Goal: Find specific page/section: Find specific page/section

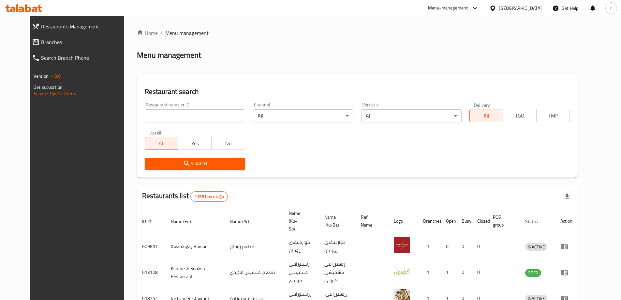
drag, startPoint x: 160, startPoint y: 114, endPoint x: 146, endPoint y: 127, distance: 19.2
click at [160, 114] on input "search" at bounding box center [195, 115] width 100 height 13
paste input "Zizo Pizza"
type input "Zizo Pizza"
click at [150, 162] on span "Search" at bounding box center [195, 163] width 90 height 8
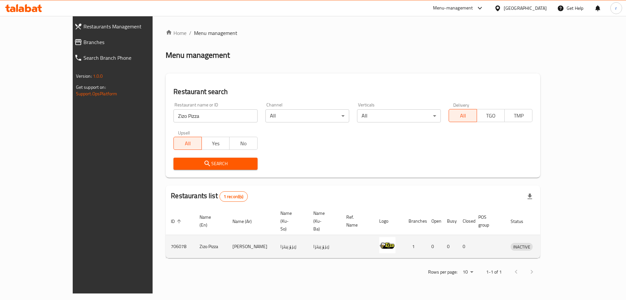
click at [553, 244] on icon "enhanced table" at bounding box center [549, 247] width 7 height 6
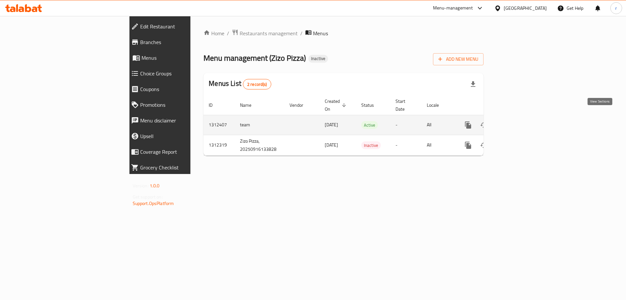
click at [519, 121] on icon "enhanced table" at bounding box center [515, 125] width 8 height 8
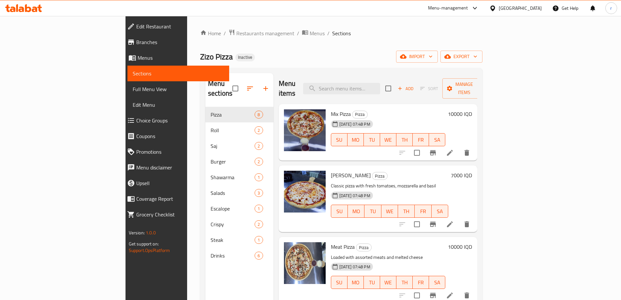
click at [133, 90] on span "Full Menu View" at bounding box center [178, 89] width 91 height 8
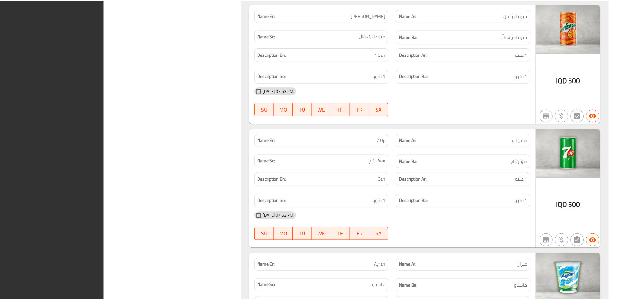
scroll to position [3806, 0]
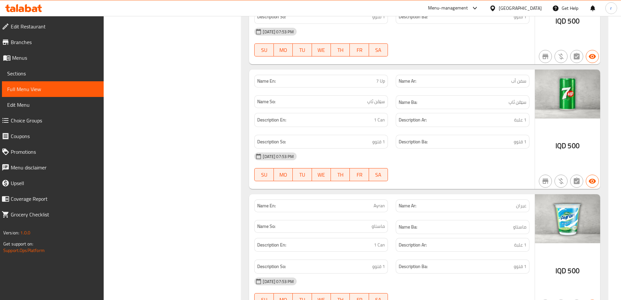
click at [91, 41] on span "Branches" at bounding box center [55, 42] width 88 height 8
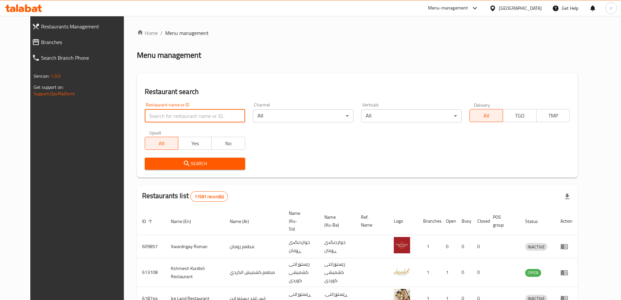
drag, startPoint x: 198, startPoint y: 119, endPoint x: 187, endPoint y: 122, distance: 10.8
click at [198, 119] on input "search" at bounding box center [195, 115] width 100 height 13
paste input "Yum Yum"
type input "Yum Yum"
click at [155, 164] on span "Search" at bounding box center [195, 163] width 90 height 8
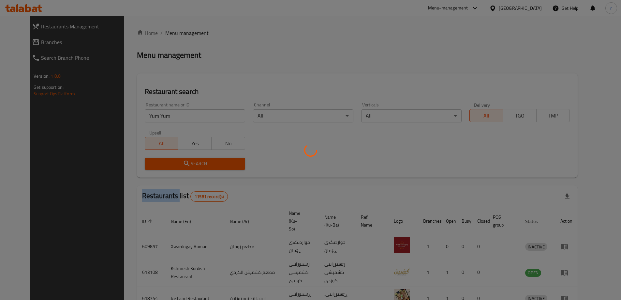
click at [155, 164] on div at bounding box center [310, 150] width 621 height 300
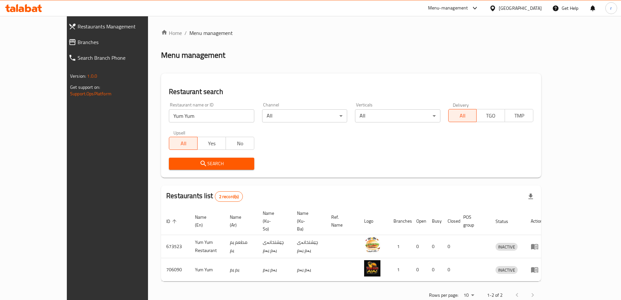
click at [414, 176] on div "Restaurant search Restaurant name or ID Yum Yum Restaurant name or ID Channel A…" at bounding box center [351, 125] width 380 height 104
click at [78, 42] on span "Branches" at bounding box center [122, 42] width 88 height 8
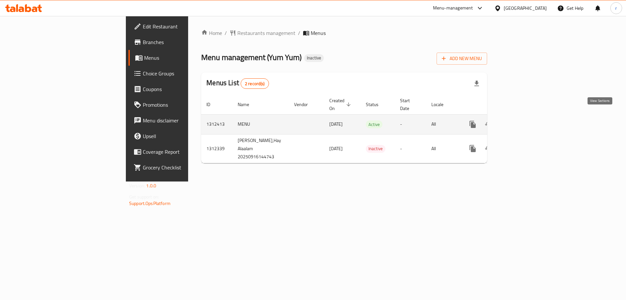
click at [524, 120] on icon "enhanced table" at bounding box center [520, 124] width 8 height 8
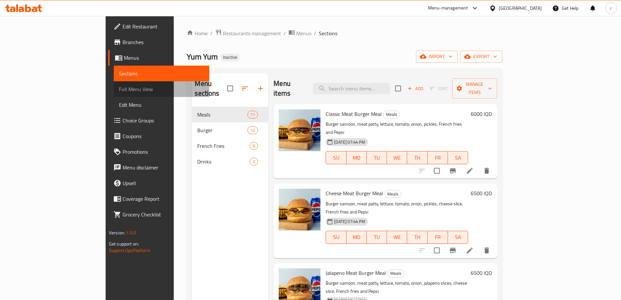
click at [119, 90] on span "Full Menu View" at bounding box center [161, 89] width 85 height 8
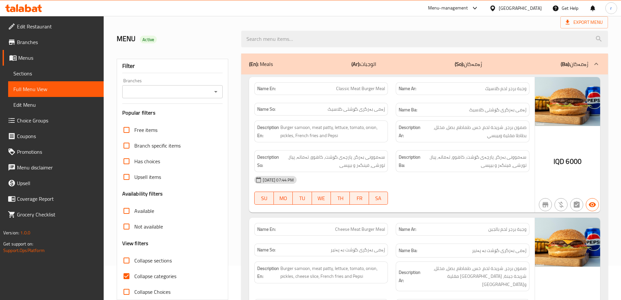
scroll to position [87, 0]
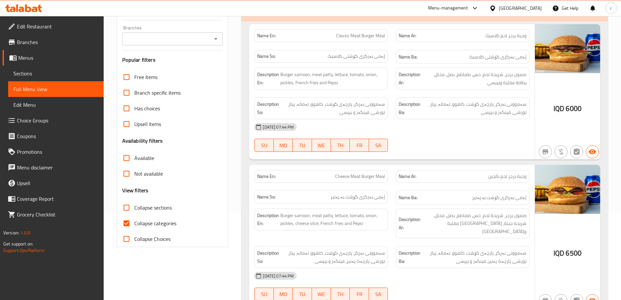
click at [121, 208] on input "Collapse sections" at bounding box center [127, 208] width 16 height 16
checkbox input "true"
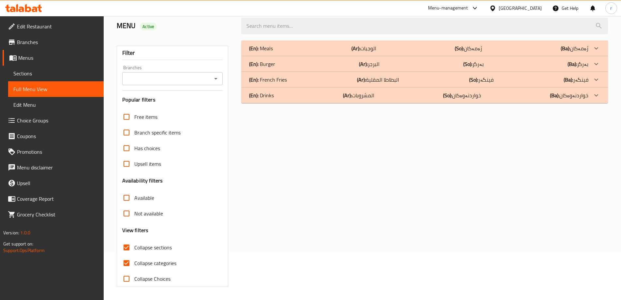
scroll to position [47, 0]
click at [128, 260] on input "Collapse categories" at bounding box center [127, 263] width 16 height 16
checkbox input "false"
click at [273, 65] on p "(En): Burger" at bounding box center [262, 64] width 26 height 8
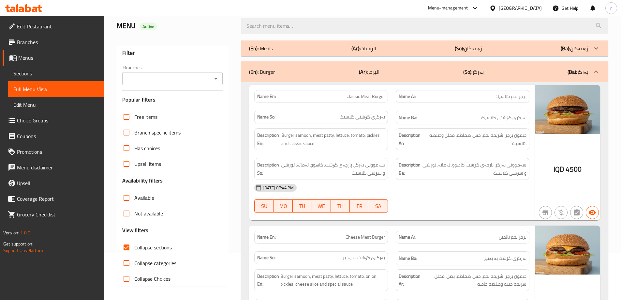
click at [273, 52] on p "(En): Meals" at bounding box center [261, 48] width 24 height 8
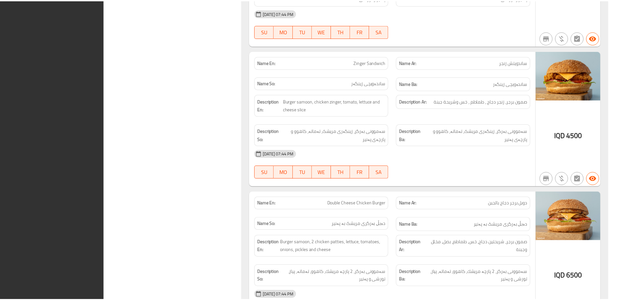
scroll to position [3126, 0]
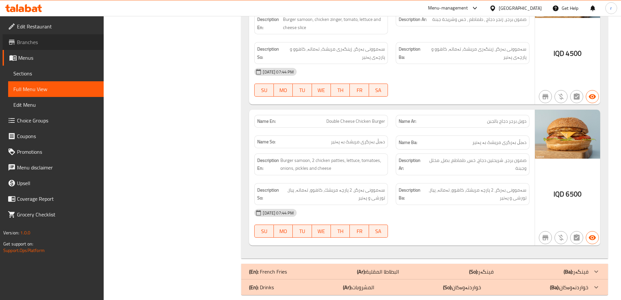
click at [50, 40] on span "Branches" at bounding box center [58, 42] width 82 height 8
